Goal: Transaction & Acquisition: Purchase product/service

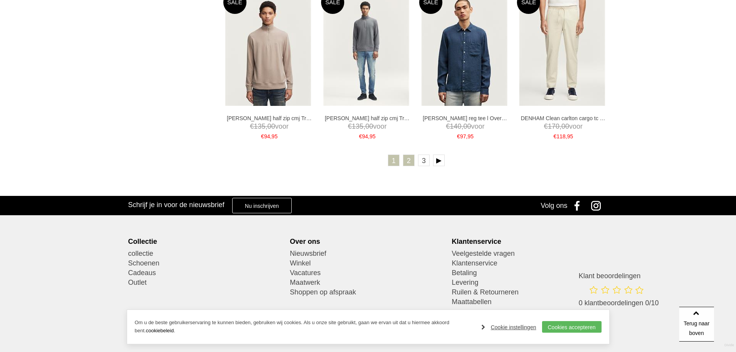
scroll to position [1577, 0]
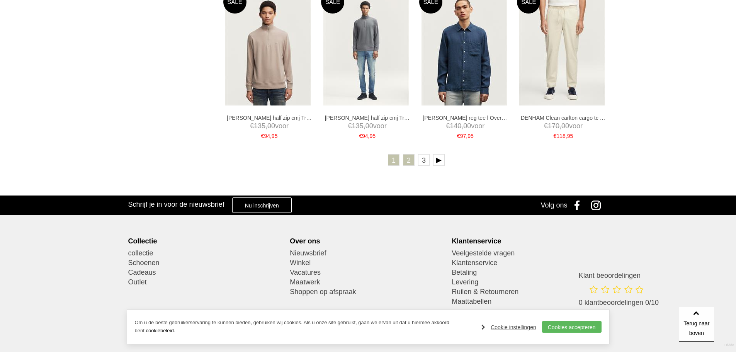
click at [407, 156] on link "2" at bounding box center [409, 160] width 12 height 12
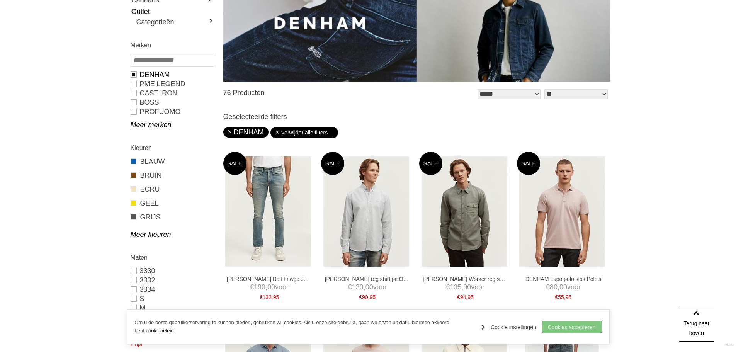
click at [585, 327] on link "Cookies accepteren" at bounding box center [571, 327] width 59 height 12
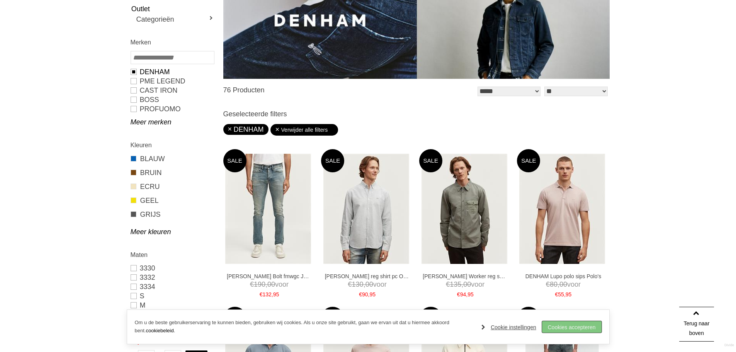
scroll to position [149, 0]
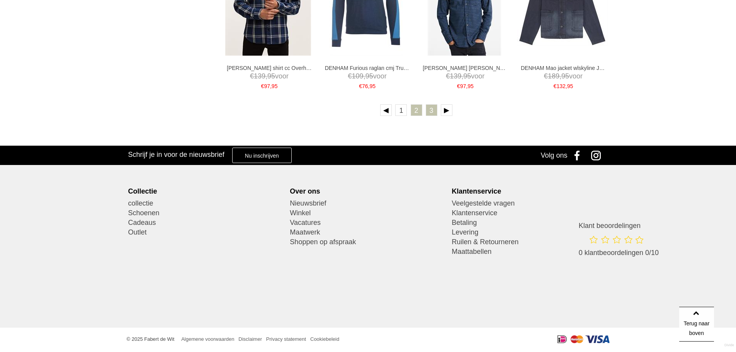
scroll to position [1618, 0]
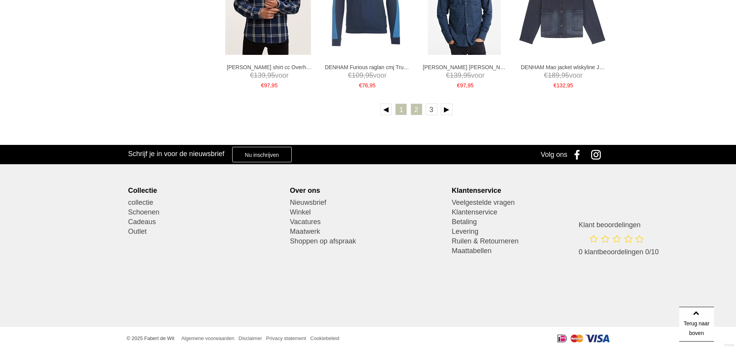
click at [402, 112] on link "1" at bounding box center [401, 109] width 12 height 12
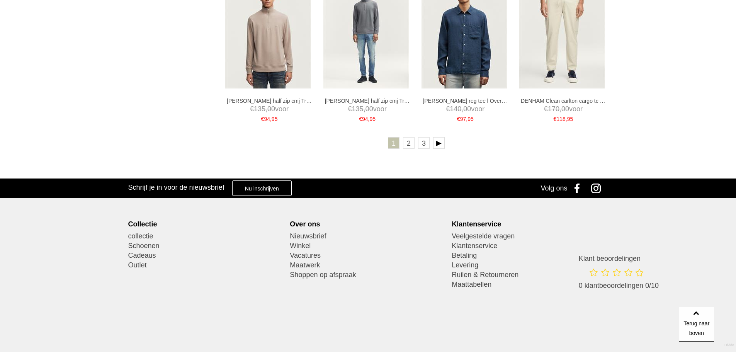
scroll to position [1628, 0]
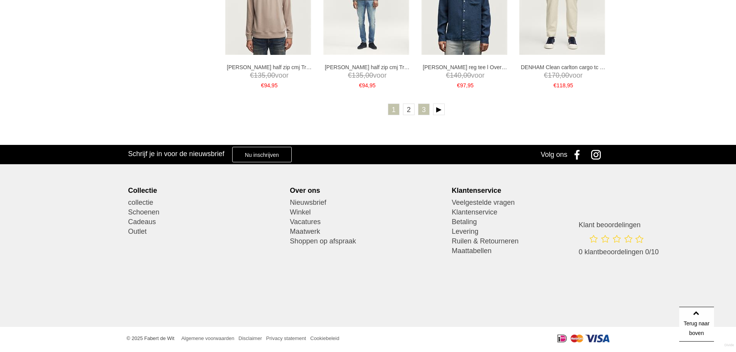
click at [422, 105] on link "3" at bounding box center [424, 109] width 12 height 12
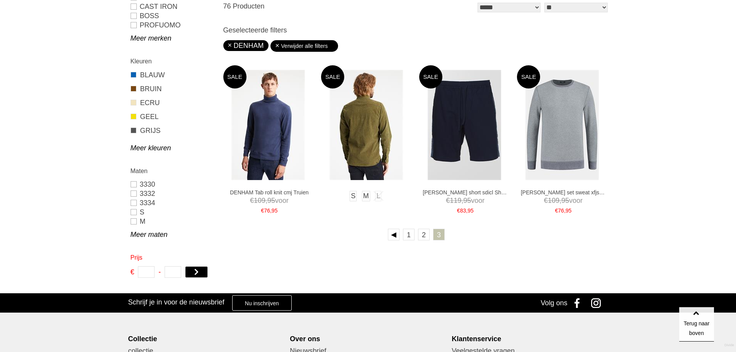
scroll to position [232, 0]
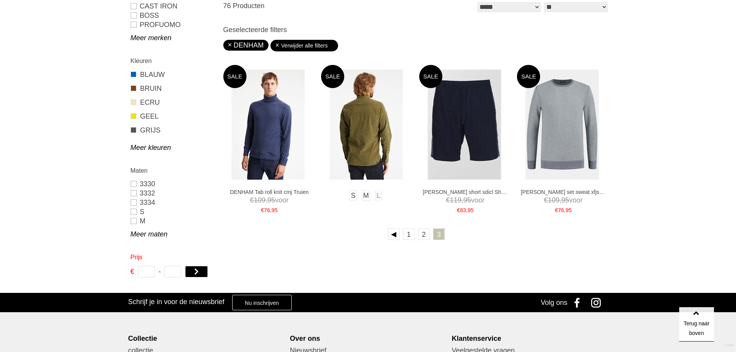
click at [353, 132] on img at bounding box center [365, 125] width 73 height 110
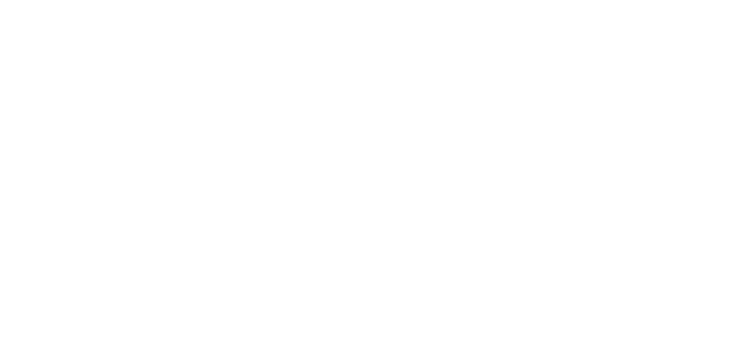
drag, startPoint x: 0, startPoint y: 0, endPoint x: 202, endPoint y: 273, distance: 339.4
click at [202, 273] on img at bounding box center [205, 246] width 156 height 234
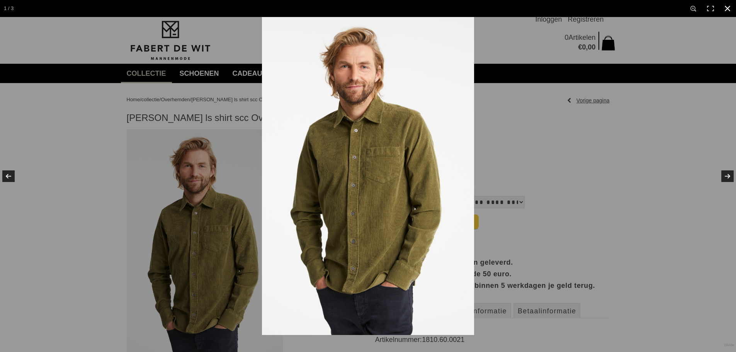
click at [608, 151] on div at bounding box center [630, 193] width 736 height 352
